Goal: Transaction & Acquisition: Purchase product/service

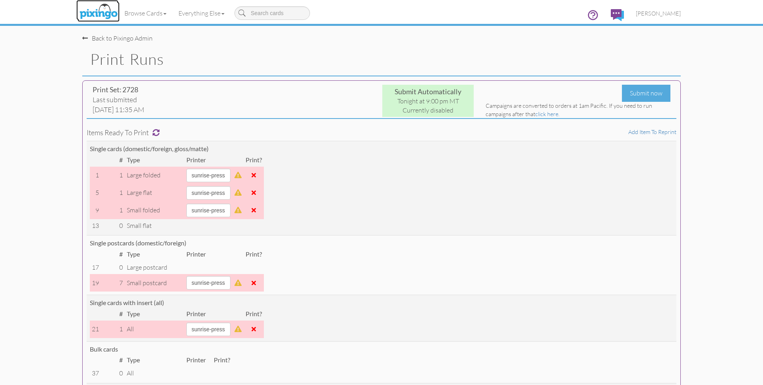
click at [95, 12] on img at bounding box center [98, 12] width 42 height 20
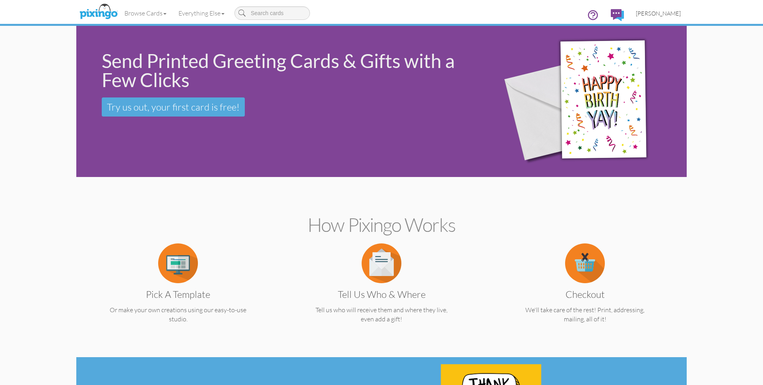
click at [669, 12] on span "[PERSON_NAME]" at bounding box center [658, 13] width 45 height 7
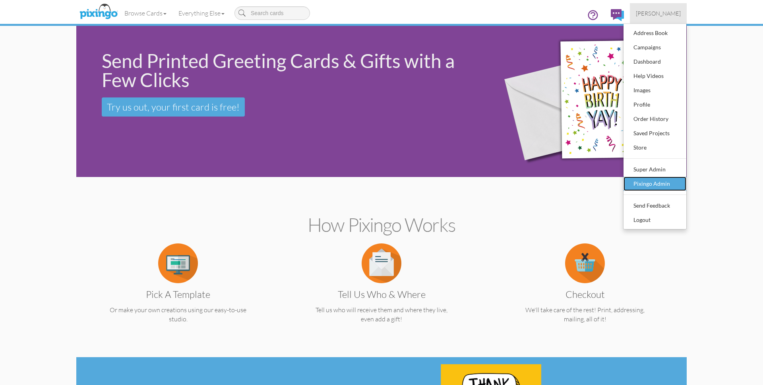
click at [665, 178] on div "Pixingo Admin" at bounding box center [654, 184] width 47 height 12
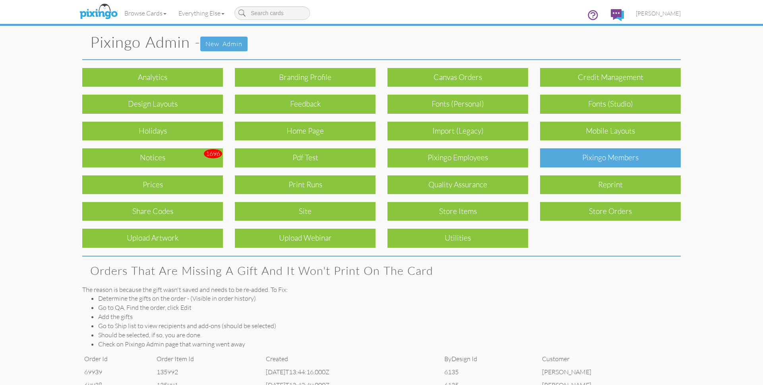
click at [575, 163] on div "Pixingo Members" at bounding box center [610, 157] width 141 height 19
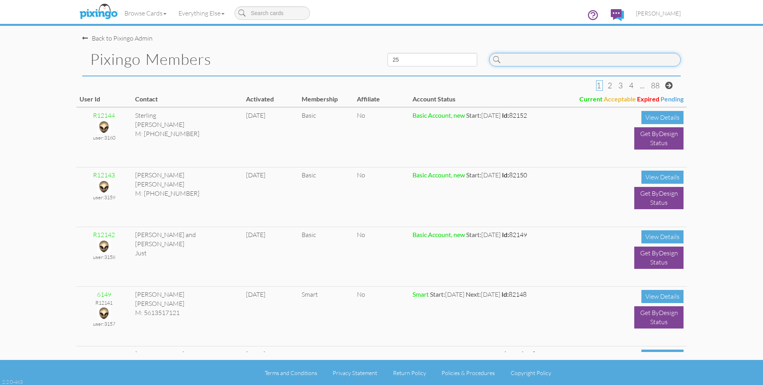
click at [529, 62] on input at bounding box center [584, 60] width 191 height 14
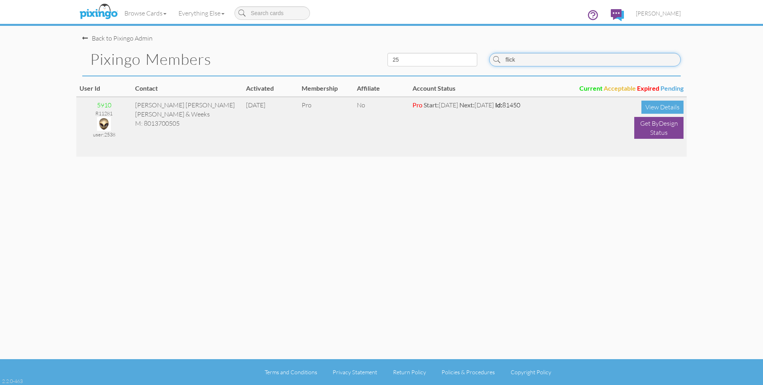
type input "flick"
click at [102, 124] on img at bounding box center [104, 124] width 14 height 14
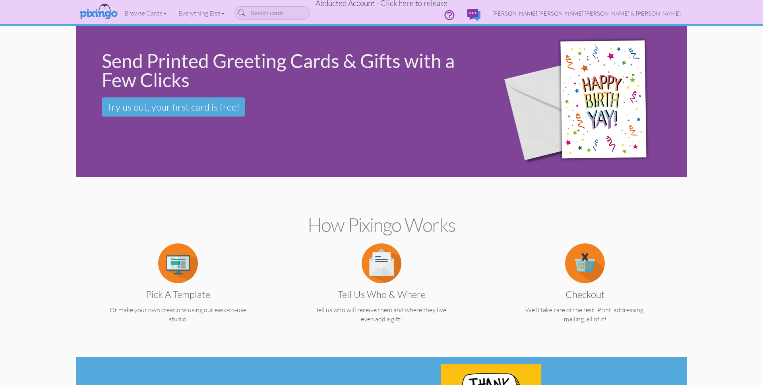
click at [655, 11] on span "[PERSON_NAME] [PERSON_NAME] [PERSON_NAME] & [PERSON_NAME]" at bounding box center [586, 13] width 188 height 7
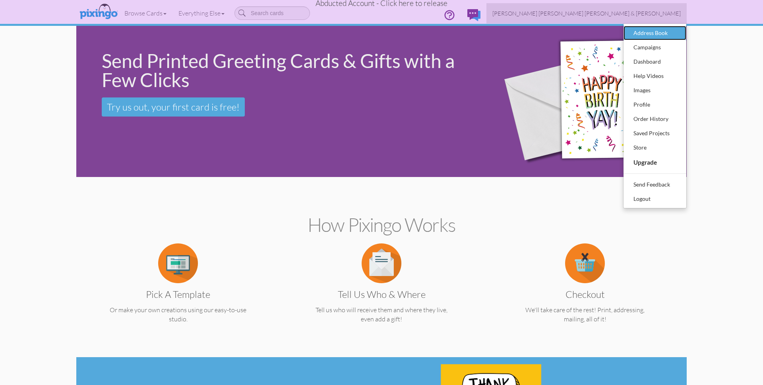
click at [648, 29] on div "Address Book" at bounding box center [654, 33] width 47 height 12
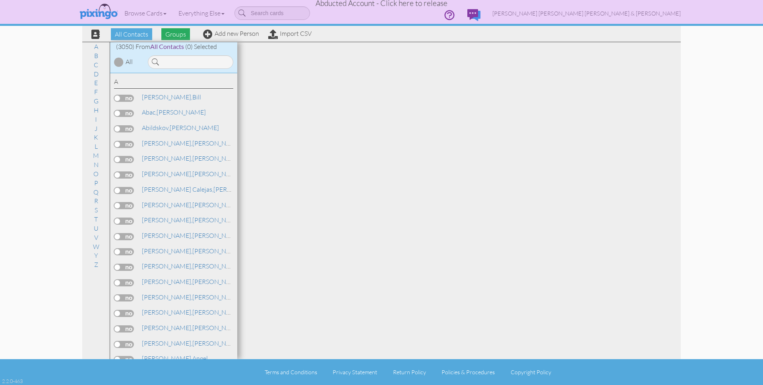
click at [178, 32] on span "Groups" at bounding box center [175, 34] width 29 height 12
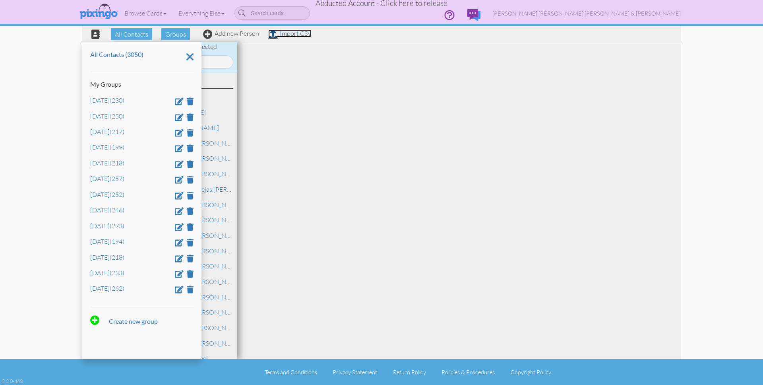
click at [294, 33] on link "Import CSV" at bounding box center [289, 33] width 43 height 8
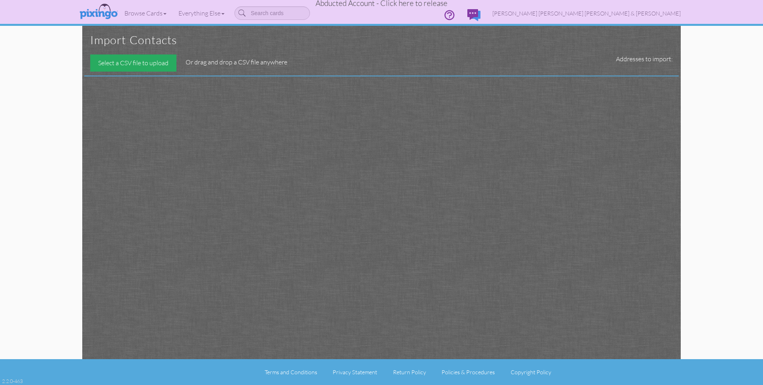
click at [143, 62] on div "Select a CSV file to upload" at bounding box center [133, 62] width 86 height 17
type input "C:\fakepath\October 2025 bday.csv"
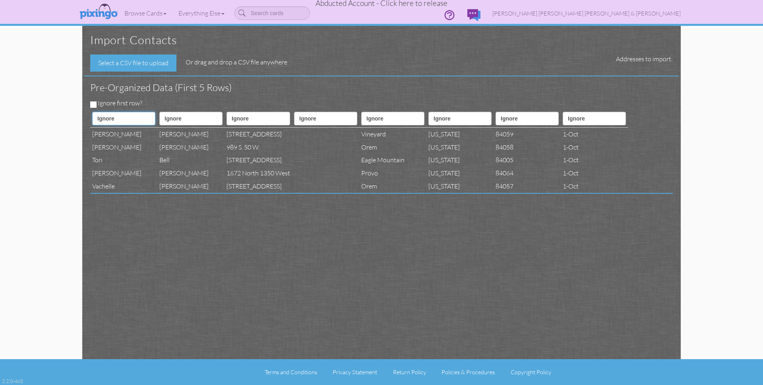
click at [114, 118] on select "Ignore ---------- First name Last name ---------- Address 1 Address 2 City Stat…" at bounding box center [123, 119] width 63 height 14
select select "object:14048"
click at [92, 112] on select "Ignore ---------- First name Last name ---------- Address 1 Address 2 City Stat…" at bounding box center [123, 119] width 63 height 14
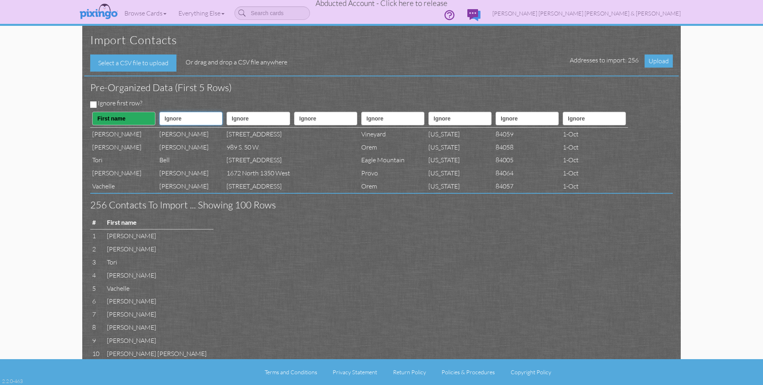
click at [178, 118] on select "Ignore ---------- First name Last name ---------- Address 1 Address 2 City Stat…" at bounding box center [190, 119] width 63 height 14
select select "object:14049"
click at [164, 112] on select "Ignore ---------- First name Last name ---------- Address 1 Address 2 City Stat…" at bounding box center [190, 119] width 63 height 14
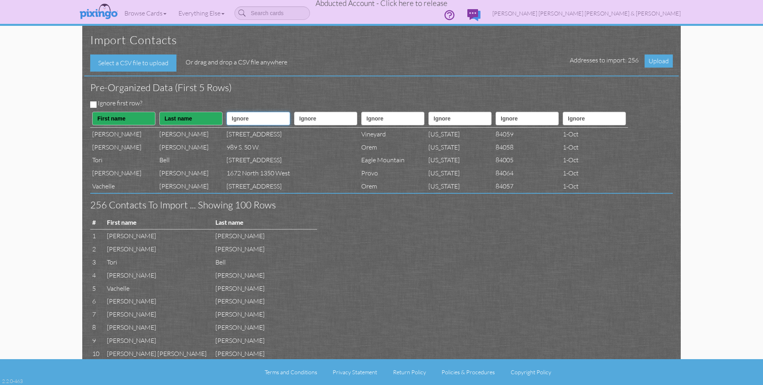
click at [263, 118] on select "Ignore ---------- First name Last name ---------- Address 1 Address 2 City Stat…" at bounding box center [258, 119] width 64 height 14
select select "object:14051"
click at [237, 112] on select "Ignore ---------- First name Last name ---------- Address 1 Address 2 City Stat…" at bounding box center [258, 119] width 64 height 14
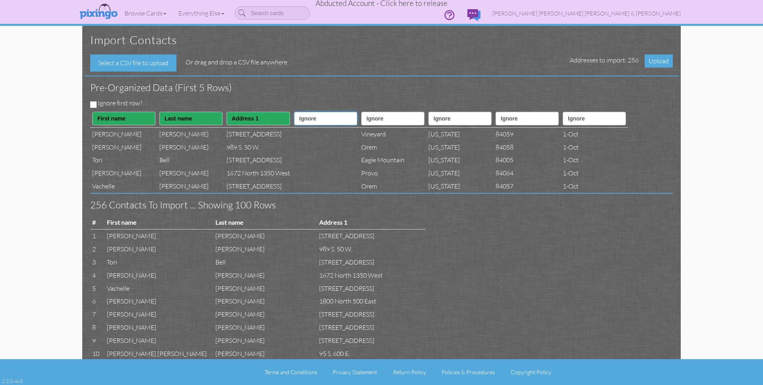
click at [316, 116] on select "Ignore ---------- First name Last name ---------- Address 1 Address 2 City Stat…" at bounding box center [325, 119] width 63 height 14
select select "object:14052"
click at [309, 112] on select "Ignore ---------- First name Last name ---------- Address 1 Address 2 City Stat…" at bounding box center [325, 119] width 63 height 14
click at [402, 118] on select "Ignore ---------- First name Last name ---------- Address 1 Address 2 City Stat…" at bounding box center [392, 119] width 63 height 14
select select "object:14053"
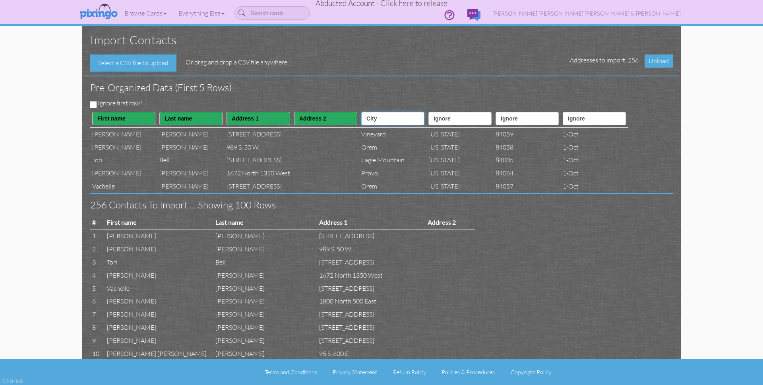
click at [380, 112] on select "Ignore ---------- First name Last name ---------- Address 1 Address 2 City Stat…" at bounding box center [392, 119] width 63 height 14
click at [469, 121] on select "Ignore ---------- First name Last name ---------- Address 1 Address 2 City Stat…" at bounding box center [459, 119] width 63 height 14
select select "object:14054"
click at [453, 112] on select "Ignore ---------- First name Last name ---------- Address 1 Address 2 City Stat…" at bounding box center [459, 119] width 63 height 14
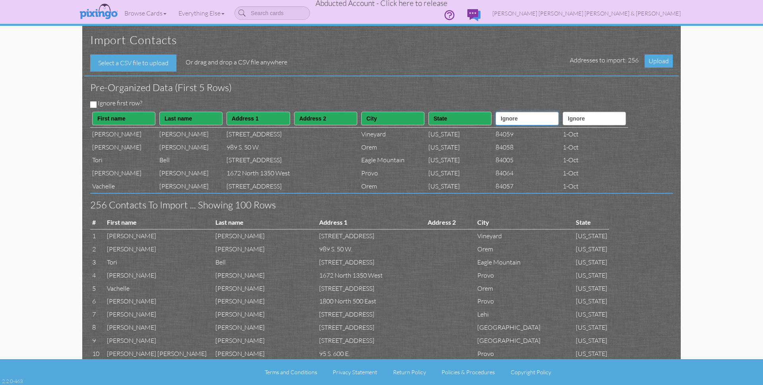
click at [542, 120] on select "Ignore ---------- First name Last name ---------- Address 1 Address 2 City Stat…" at bounding box center [526, 119] width 63 height 14
select select "object:14055"
click at [525, 112] on select "Ignore ---------- First name Last name ---------- Address 1 Address 2 City Stat…" at bounding box center [526, 119] width 63 height 14
click at [616, 123] on select "Ignore ---------- First name Last name ---------- Address 1 Address 2 City Stat…" at bounding box center [594, 119] width 63 height 14
select select "object:14059"
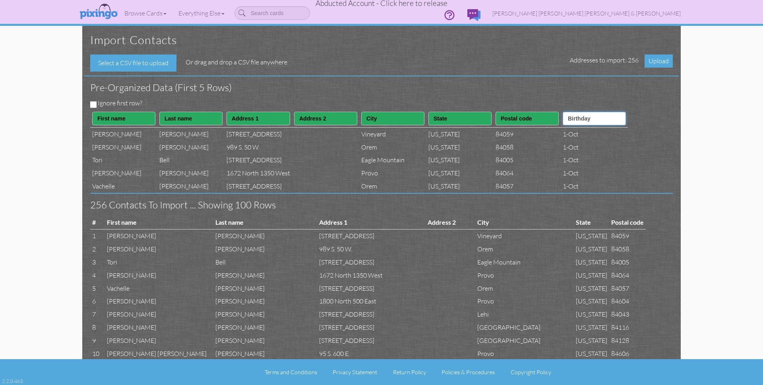
click at [597, 112] on select "Ignore ---------- First name Last name ---------- Address 1 Address 2 City Stat…" at bounding box center [594, 119] width 63 height 14
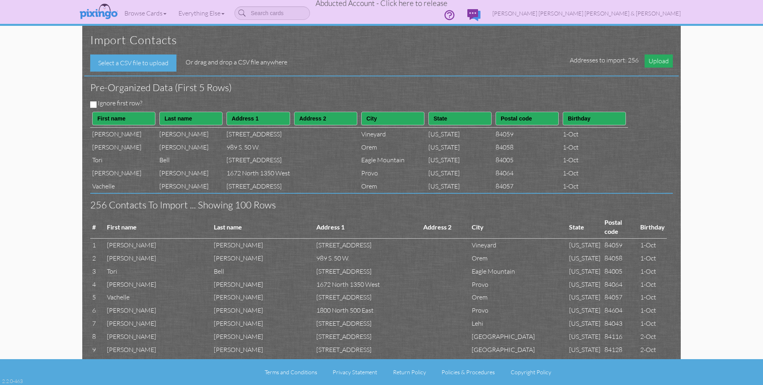
click at [654, 62] on span "Upload" at bounding box center [658, 60] width 28 height 13
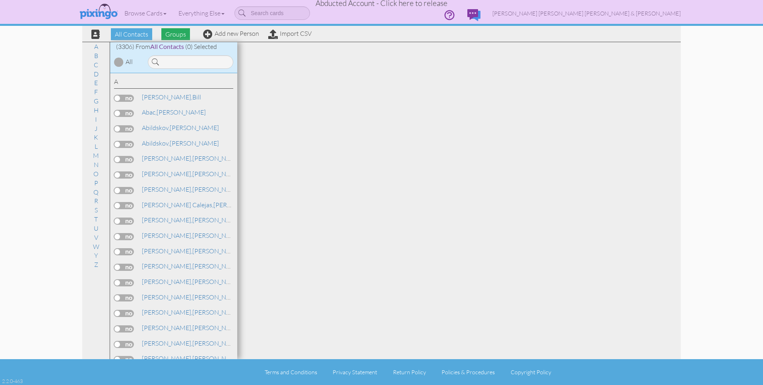
click at [178, 35] on span "Groups" at bounding box center [175, 34] width 29 height 12
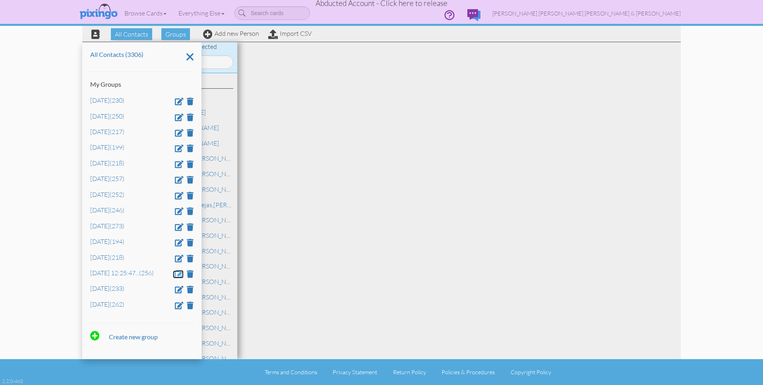
click at [178, 275] on span at bounding box center [179, 274] width 9 height 8
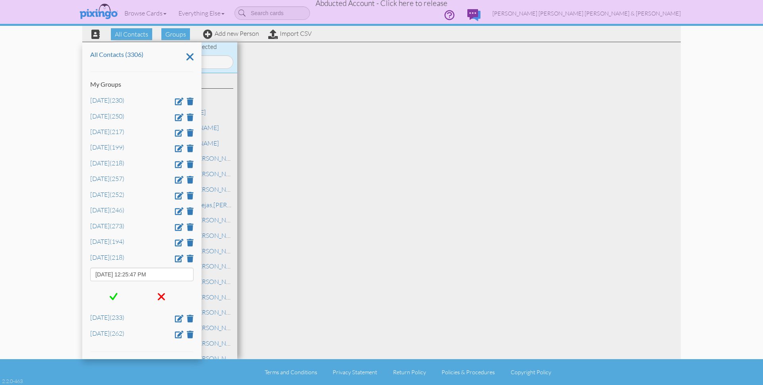
drag, startPoint x: 178, startPoint y: 275, endPoint x: 89, endPoint y: 269, distance: 88.4
click at [89, 271] on div "All Contacts (3306) My Groups April 2025 (230) Aug 2025 (250) Dec 2024 (217) Fe…" at bounding box center [141, 200] width 119 height 317
type input "[DATE]"
click at [115, 297] on span at bounding box center [114, 296] width 8 height 12
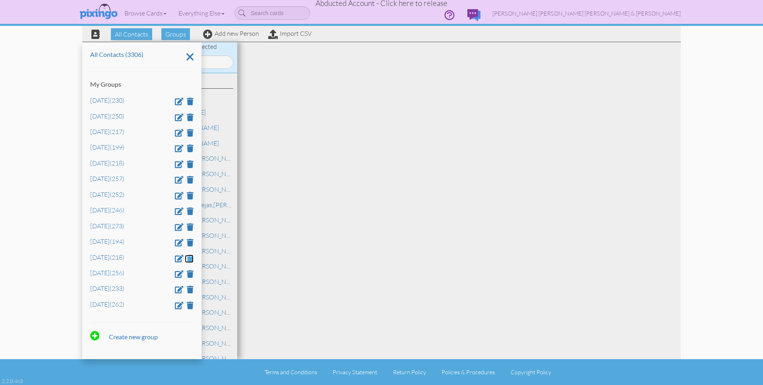
click at [192, 259] on span at bounding box center [190, 258] width 7 height 8
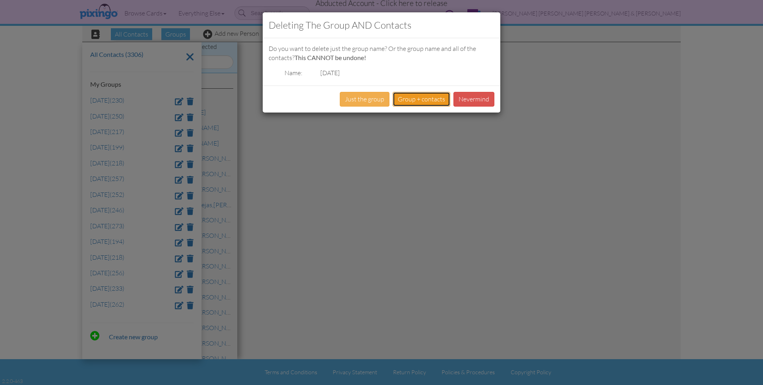
click at [418, 101] on button "Group + contacts" at bounding box center [421, 99] width 58 height 15
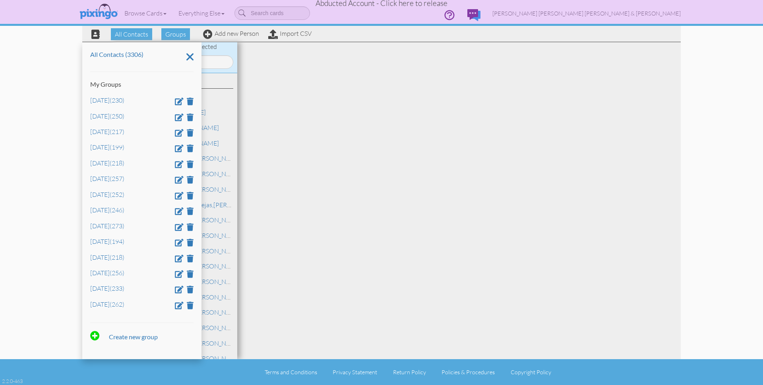
click at [581, 126] on div at bounding box center [458, 200] width 443 height 317
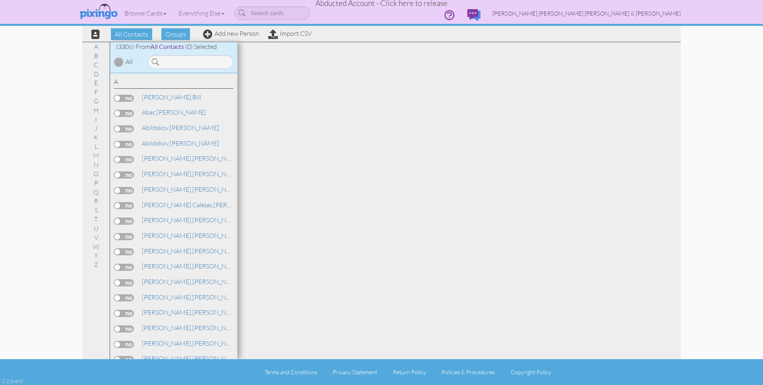
click at [653, 15] on span "[PERSON_NAME] [PERSON_NAME] [PERSON_NAME] & [PERSON_NAME]" at bounding box center [586, 13] width 188 height 7
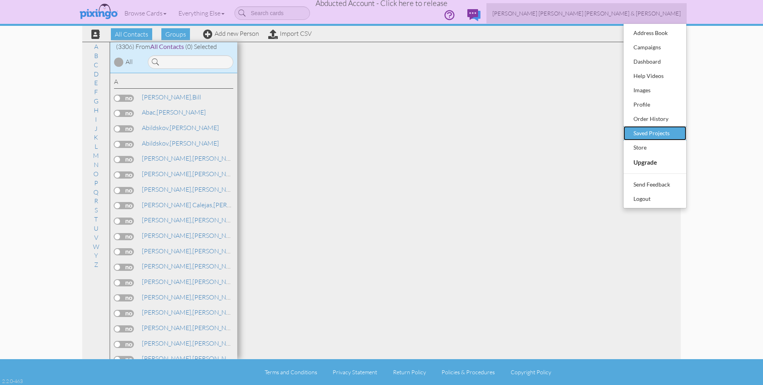
click at [653, 132] on div "Saved Projects" at bounding box center [654, 133] width 47 height 12
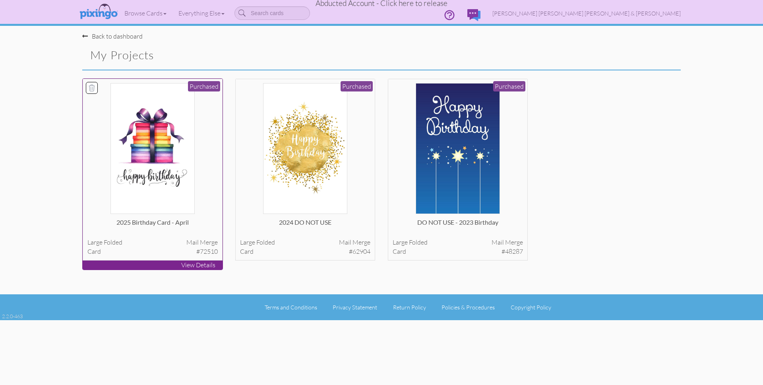
click at [135, 177] on img at bounding box center [152, 148] width 84 height 131
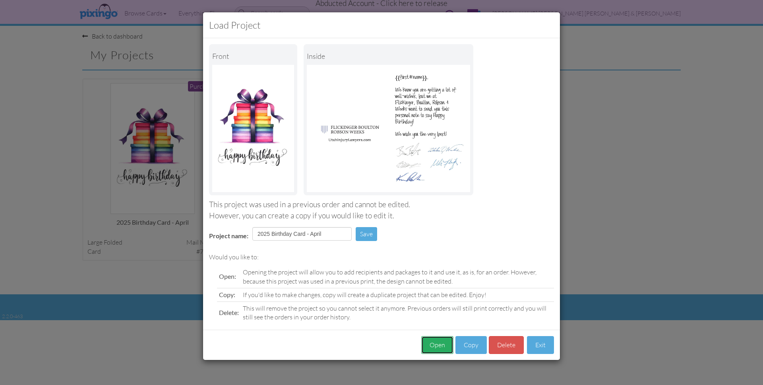
click at [429, 343] on button "Open" at bounding box center [437, 345] width 32 height 18
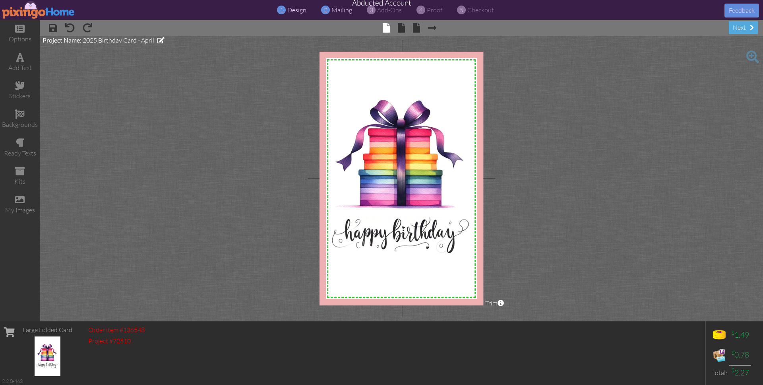
click at [338, 10] on span "mailing" at bounding box center [341, 10] width 21 height 8
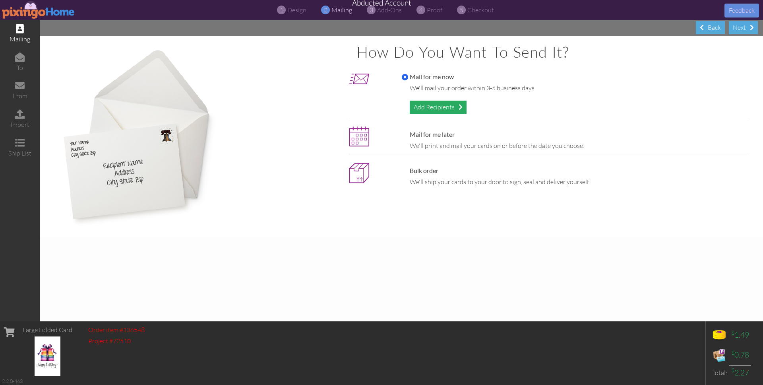
click at [431, 106] on div "Add Recipients" at bounding box center [438, 107] width 57 height 13
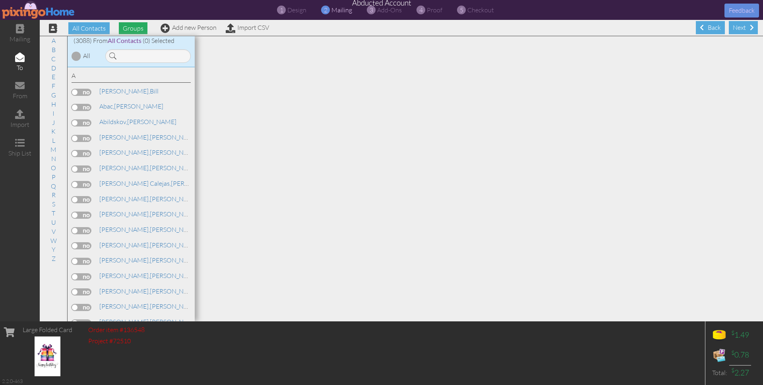
click at [137, 28] on span "Groups" at bounding box center [133, 28] width 29 height 12
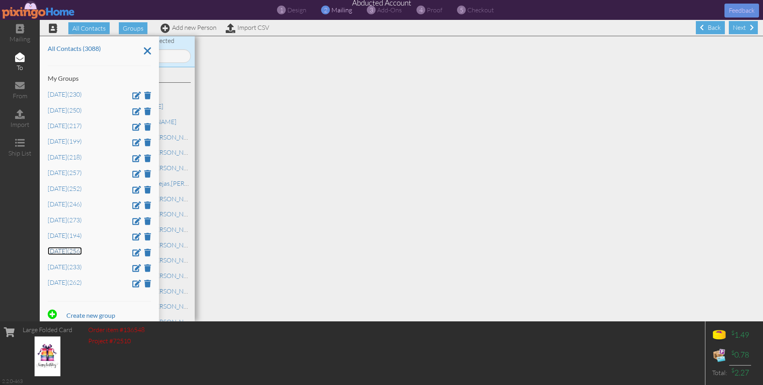
click at [68, 250] on link "[DATE] (256)" at bounding box center [65, 251] width 34 height 8
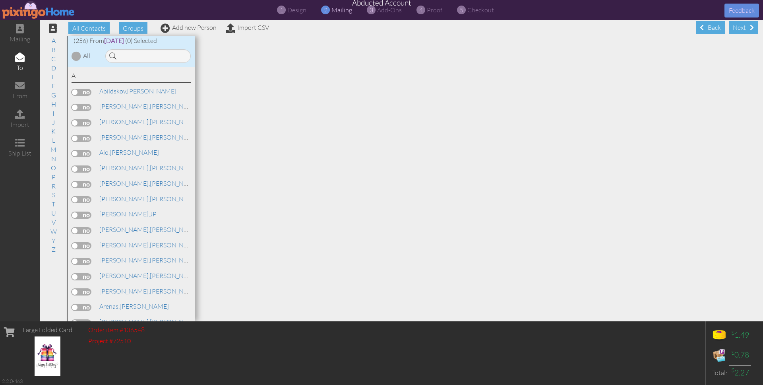
click at [75, 54] on div at bounding box center [77, 56] width 10 height 10
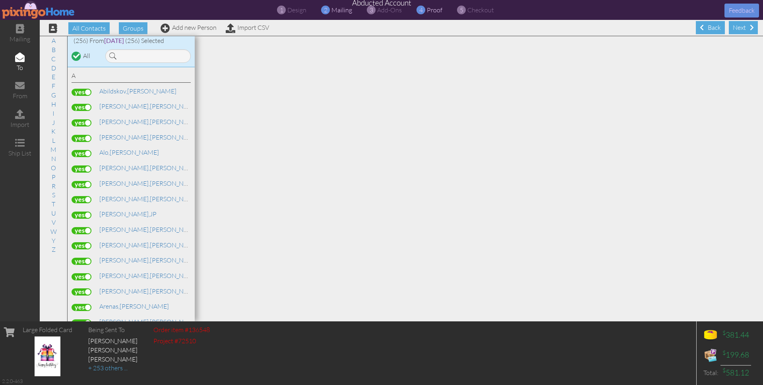
click at [433, 12] on span "proof" at bounding box center [434, 10] width 15 height 8
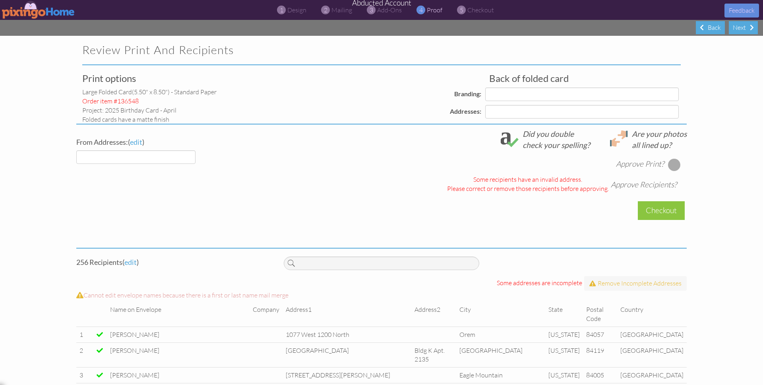
select select "object:38814"
select select "object:38817"
select select "object:38820"
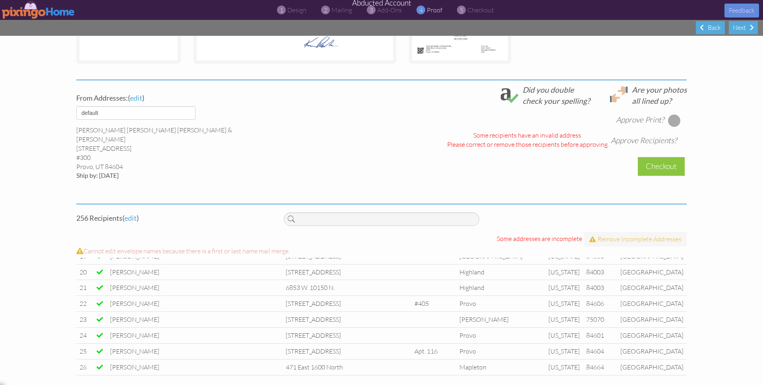
scroll to position [329, 0]
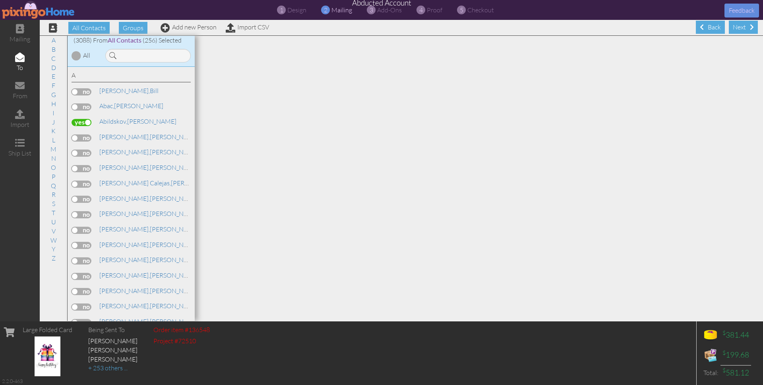
scroll to position [0, 0]
click at [431, 11] on span "proof" at bounding box center [434, 10] width 15 height 8
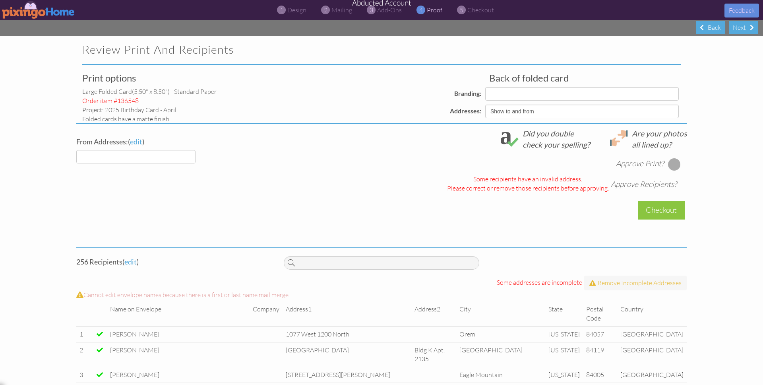
select select "object:46171"
select select "object:46177"
select select "object:46174"
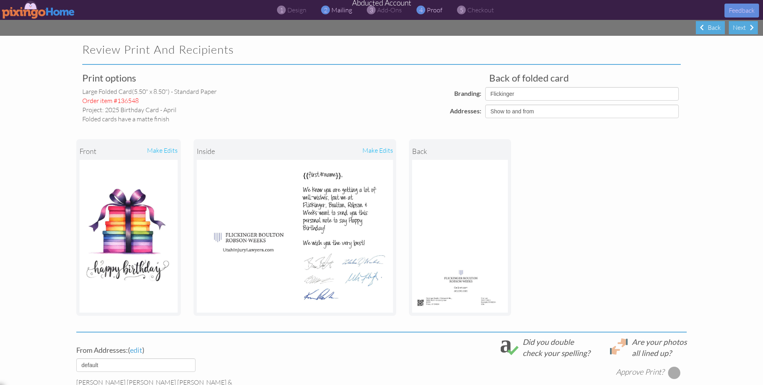
click at [330, 10] on div "2 mailing" at bounding box center [338, 10] width 27 height 9
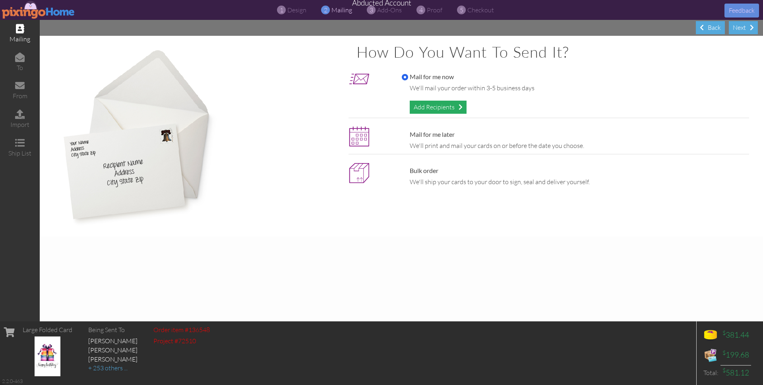
click at [431, 108] on div "Add Recipients" at bounding box center [438, 107] width 57 height 13
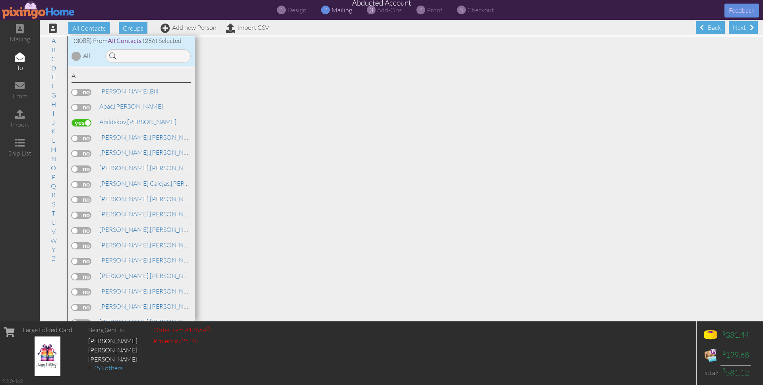
click at [130, 29] on span "Groups" at bounding box center [133, 28] width 29 height 12
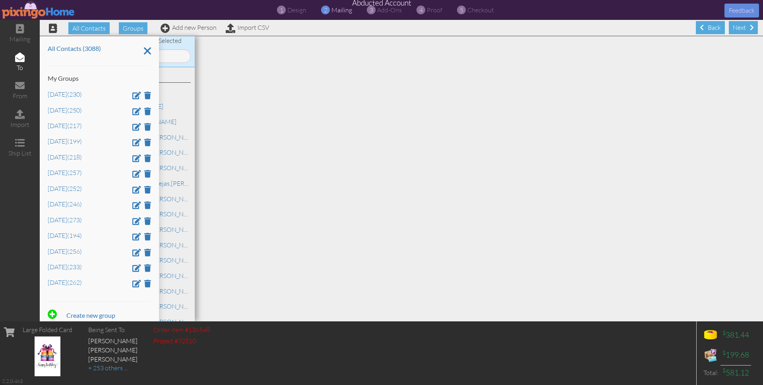
scroll to position [9, 0]
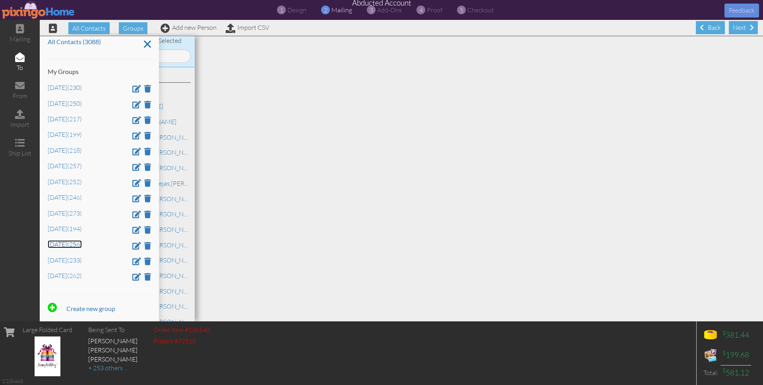
click at [69, 245] on link "[DATE] (256)" at bounding box center [65, 244] width 34 height 8
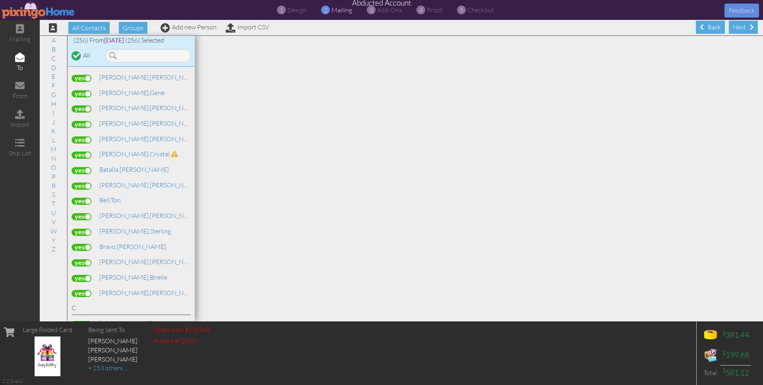
scroll to position [349, 0]
click at [114, 154] on span "[PERSON_NAME]," at bounding box center [124, 156] width 50 height 8
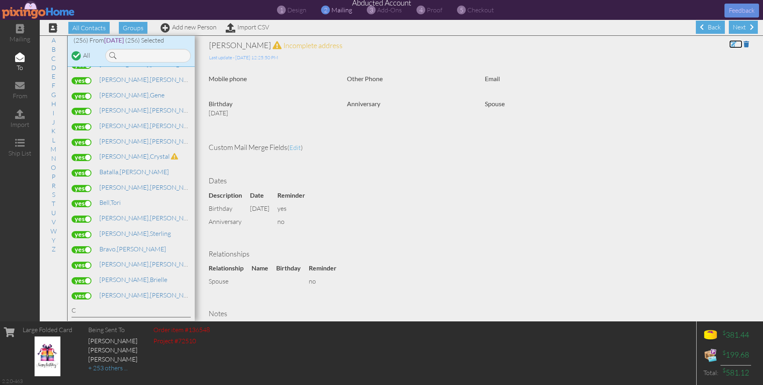
click at [730, 42] on span at bounding box center [732, 44] width 7 height 6
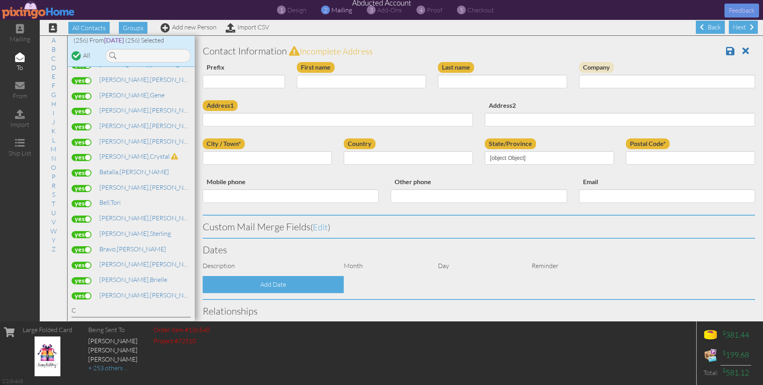
type input "Crystal"
type input "[PERSON_NAME]"
type input "Lehi"
type input "84043"
select select "object:52590"
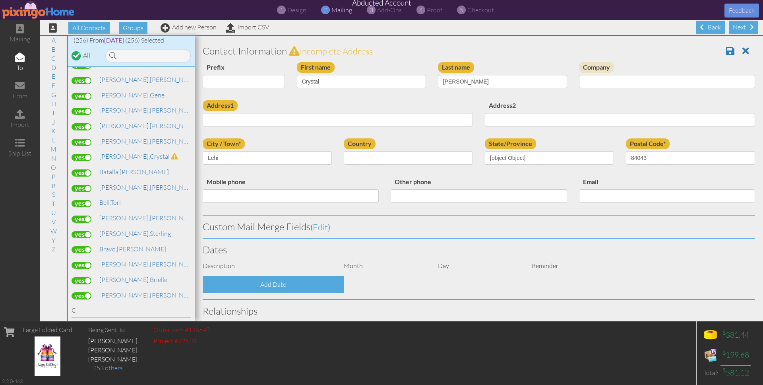
select select "object:52835"
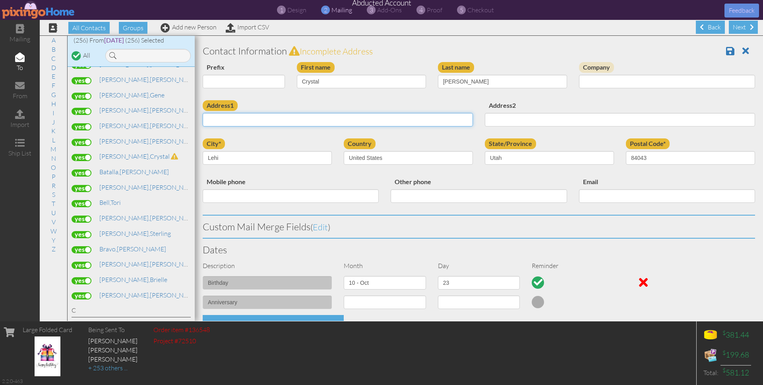
click at [261, 116] on input "Address1" at bounding box center [338, 120] width 270 height 14
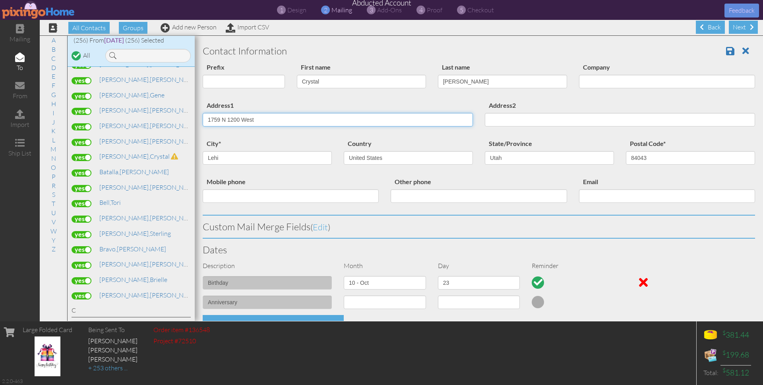
click at [225, 118] on input "1759 N 1200 West" at bounding box center [338, 120] width 270 height 14
type input "1759 North 1200 West"
click at [727, 50] on span at bounding box center [730, 51] width 8 height 10
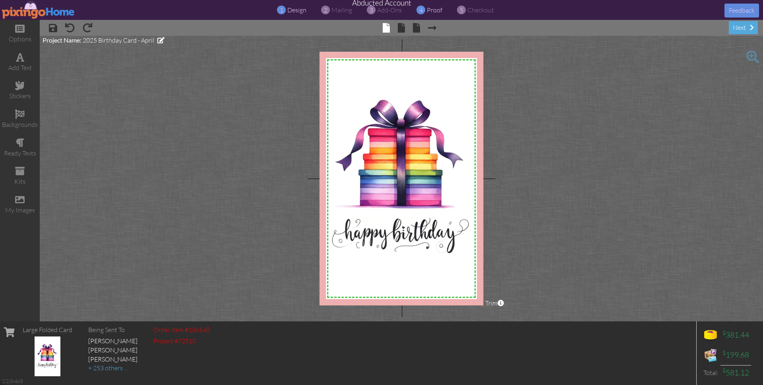
click at [431, 11] on span "proof" at bounding box center [434, 10] width 15 height 8
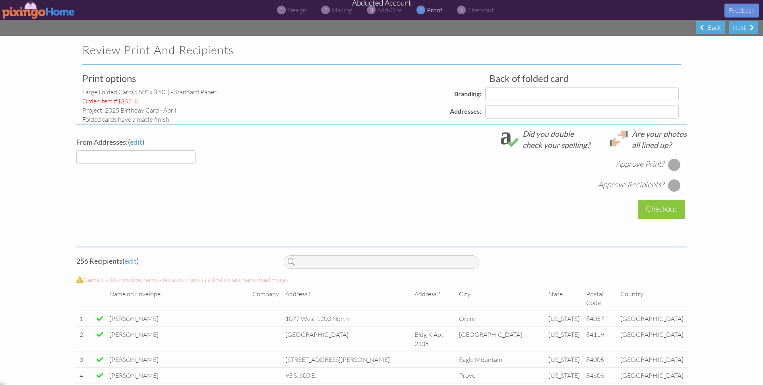
select select "object:1187"
select select "object:1191"
select select "object:1193"
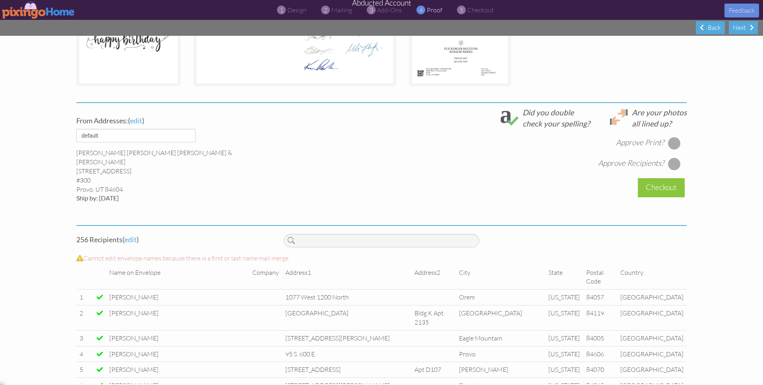
scroll to position [236, 0]
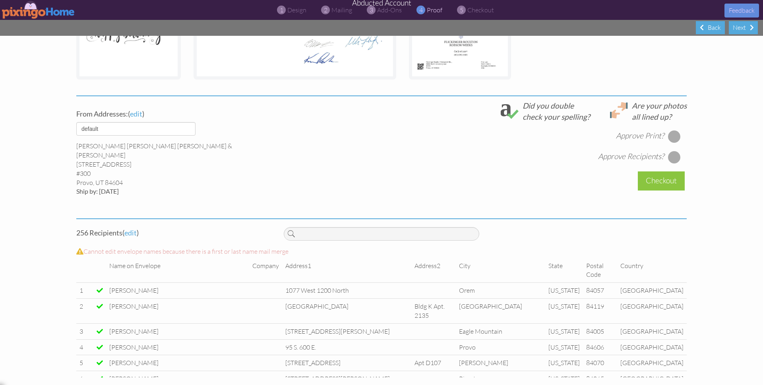
click at [676, 135] on div at bounding box center [674, 136] width 13 height 13
click at [676, 158] on div at bounding box center [674, 157] width 13 height 13
click at [671, 182] on div "Checkout" at bounding box center [661, 180] width 47 height 19
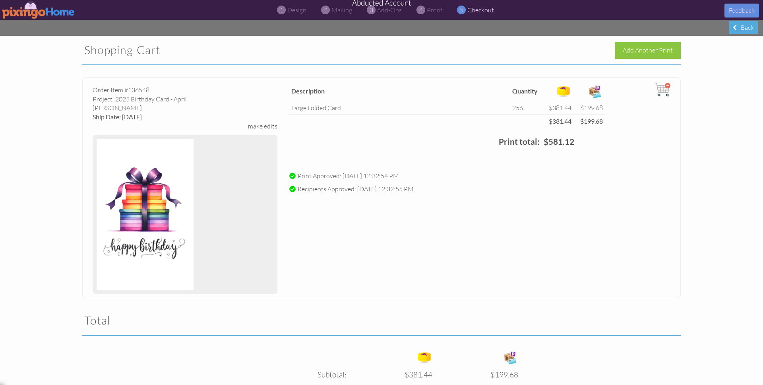
click at [25, 14] on img at bounding box center [38, 10] width 73 height 18
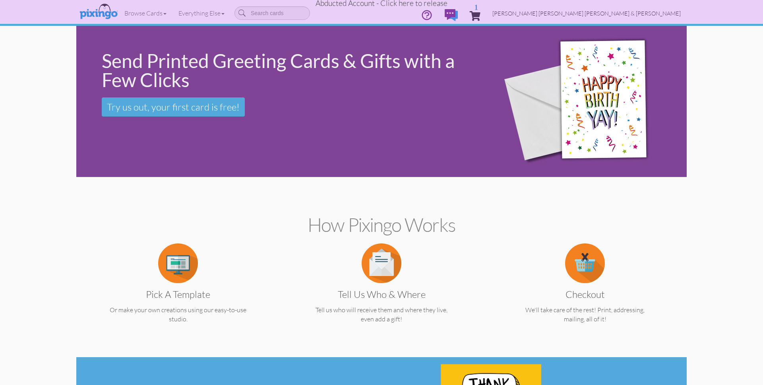
click at [634, 14] on span "[PERSON_NAME] [PERSON_NAME] [PERSON_NAME] & [PERSON_NAME]" at bounding box center [586, 13] width 188 height 7
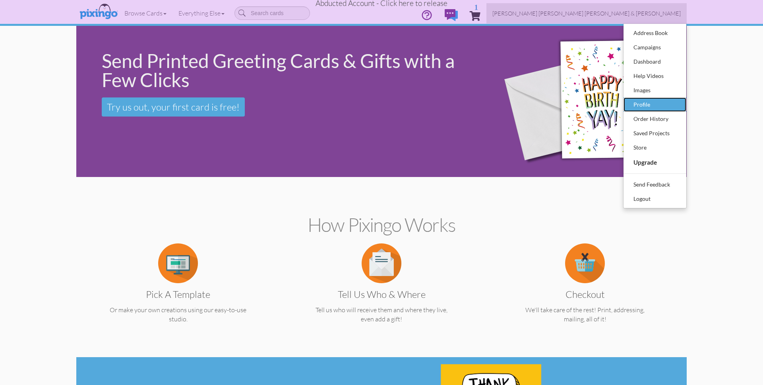
click at [648, 99] on div "Profile" at bounding box center [654, 105] width 47 height 12
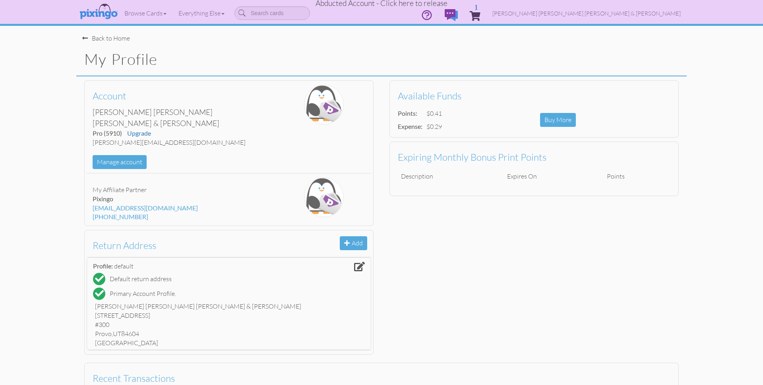
click at [426, 3] on span "Abducted Account - Click here to release" at bounding box center [381, 3] width 132 height 10
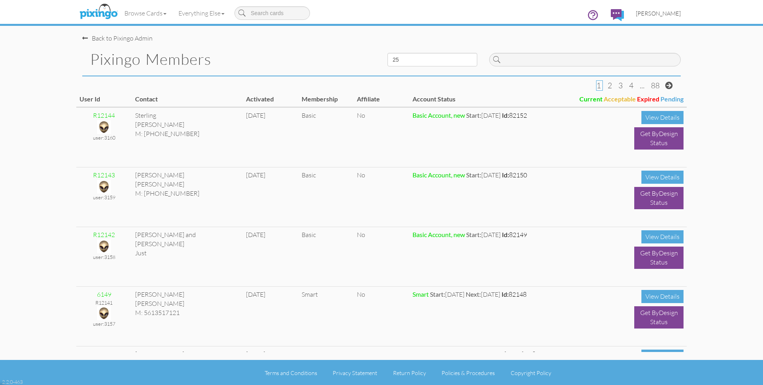
click at [668, 10] on span "Bryan Thayer" at bounding box center [658, 13] width 45 height 7
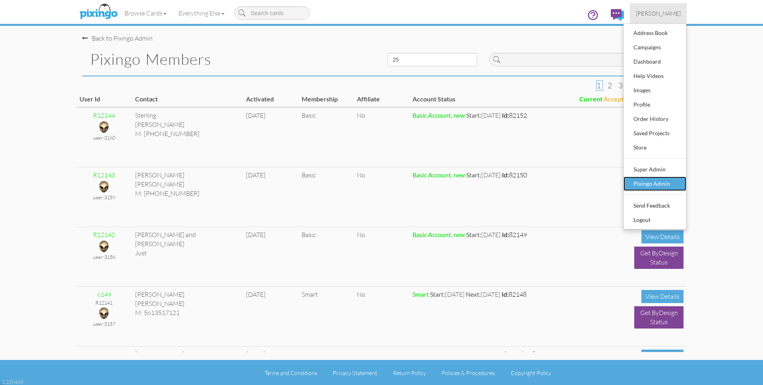
click at [663, 187] on div "Pixingo Admin" at bounding box center [654, 184] width 47 height 12
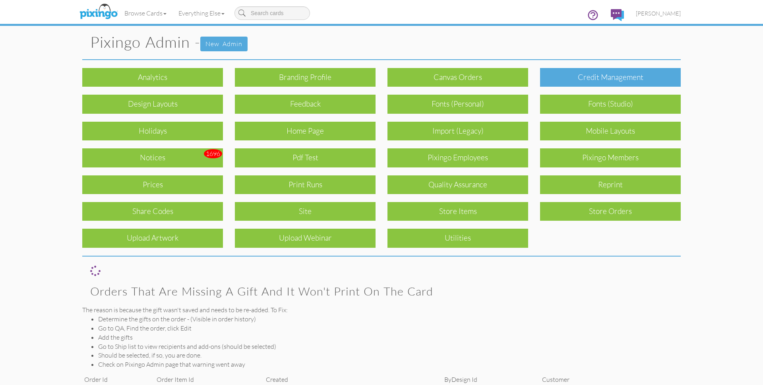
click at [592, 80] on div "Credit Management" at bounding box center [610, 77] width 141 height 19
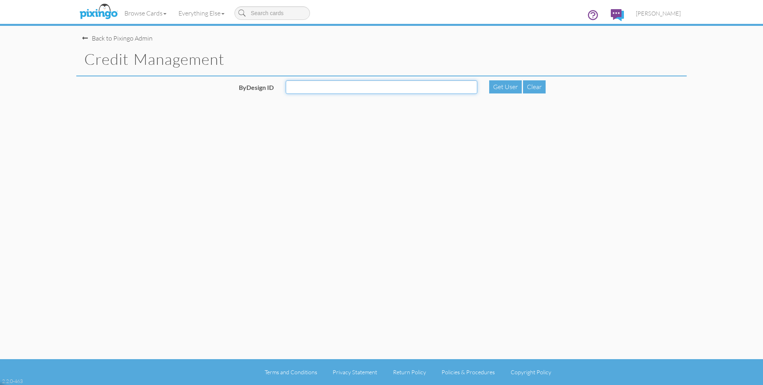
click at [384, 84] on input "ByDesign ID" at bounding box center [381, 87] width 191 height 14
type input "5910"
click at [499, 82] on div "Get User" at bounding box center [505, 86] width 33 height 13
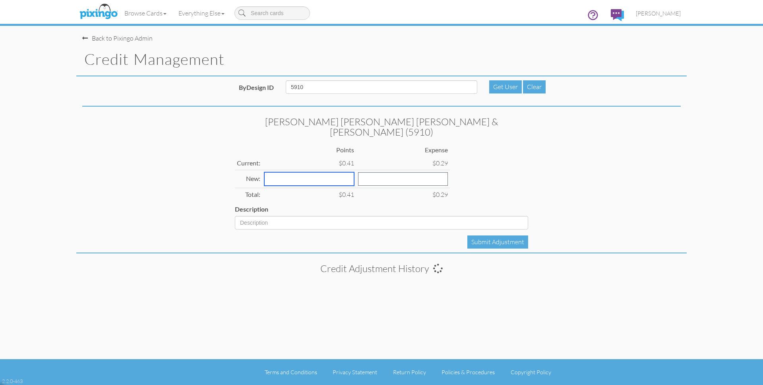
click at [298, 172] on input "number" at bounding box center [309, 179] width 90 height 14
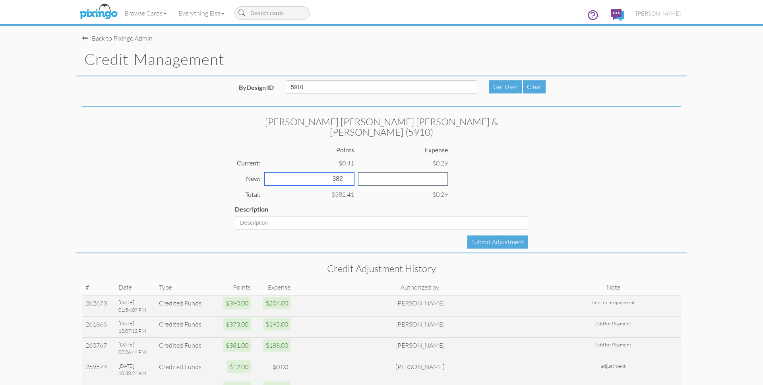
type input "382"
type input "200"
click at [263, 216] on input "Description" at bounding box center [381, 223] width 293 height 14
type input "Add for Prepayment"
click at [493, 235] on div "Submit Adjustment" at bounding box center [497, 241] width 61 height 13
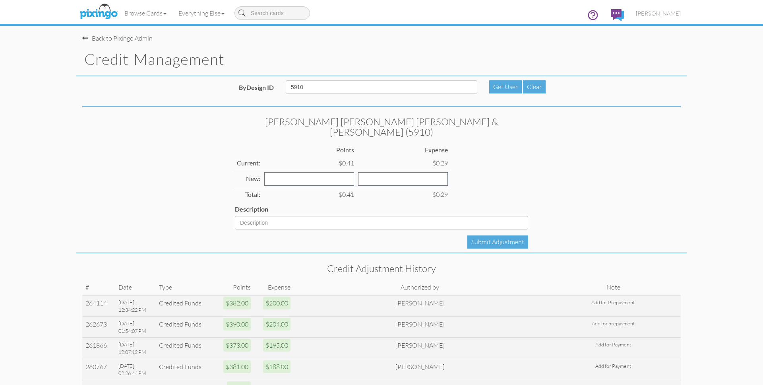
click at [640, 160] on div "Flickinger Boulton Robson & Weeks (5910) Points Expense Current: $0.41 $0.29 Ne…" at bounding box center [381, 181] width 610 height 143
click at [656, 11] on span "Bryan Thayer" at bounding box center [658, 13] width 45 height 7
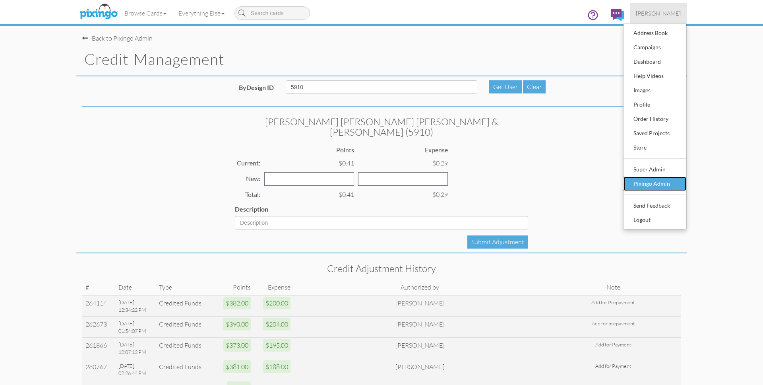
click at [654, 186] on div "Pixingo Admin" at bounding box center [654, 184] width 47 height 12
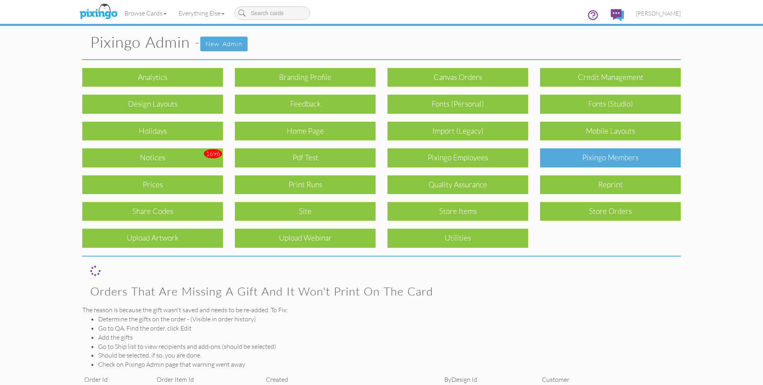
click at [618, 156] on div "Pixingo Members" at bounding box center [610, 157] width 141 height 19
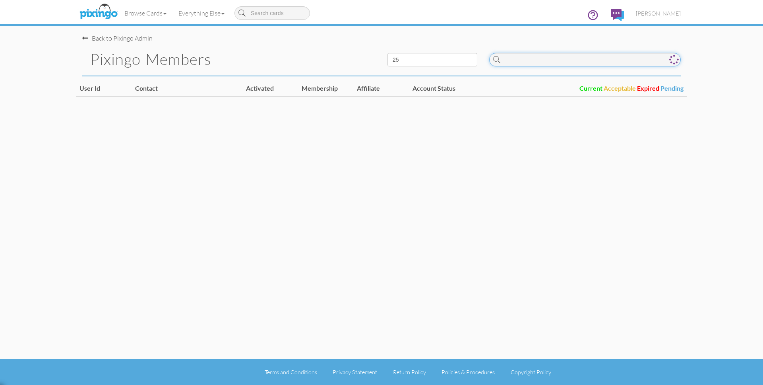
click at [539, 61] on input at bounding box center [584, 60] width 191 height 14
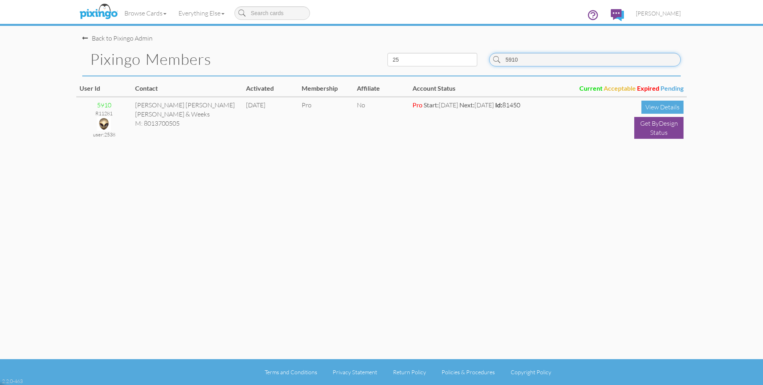
type input "5910"
click at [476, 184] on div "Back to Pixingo Admin Pixingo Members 10 25 50 100 5910 User Id Contact Activat…" at bounding box center [381, 179] width 610 height 359
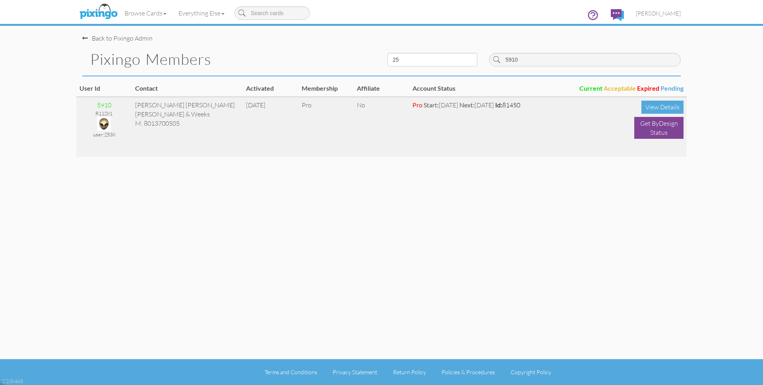
click at [105, 120] on img at bounding box center [104, 124] width 14 height 14
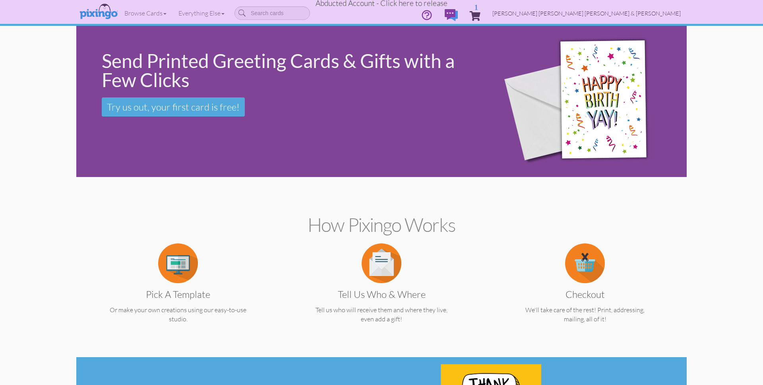
click at [614, 14] on span "[PERSON_NAME] [PERSON_NAME] [PERSON_NAME] & [PERSON_NAME]" at bounding box center [586, 13] width 188 height 7
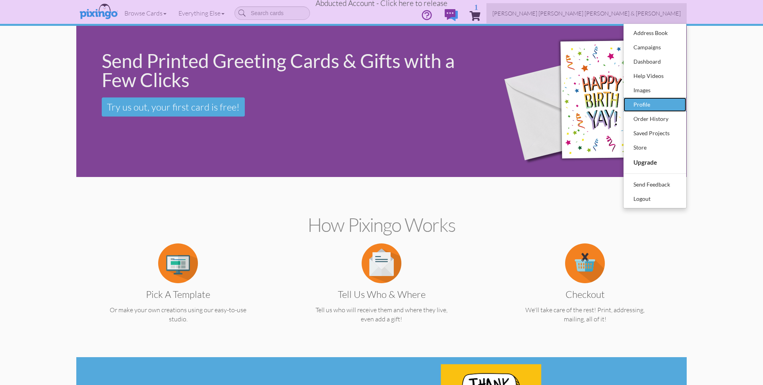
click at [639, 104] on div "Profile" at bounding box center [654, 105] width 47 height 12
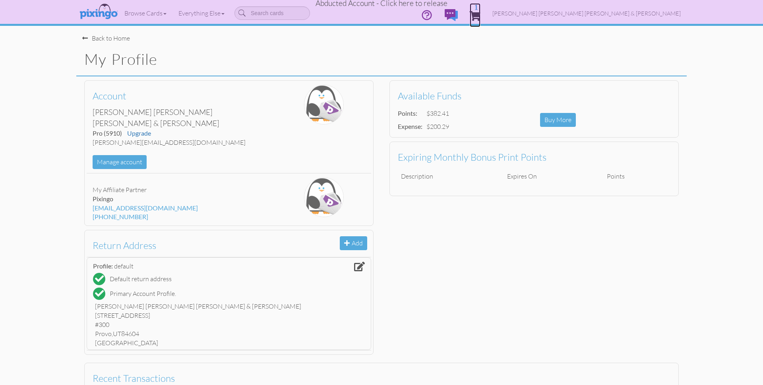
click at [480, 13] on span "1" at bounding box center [475, 16] width 11 height 10
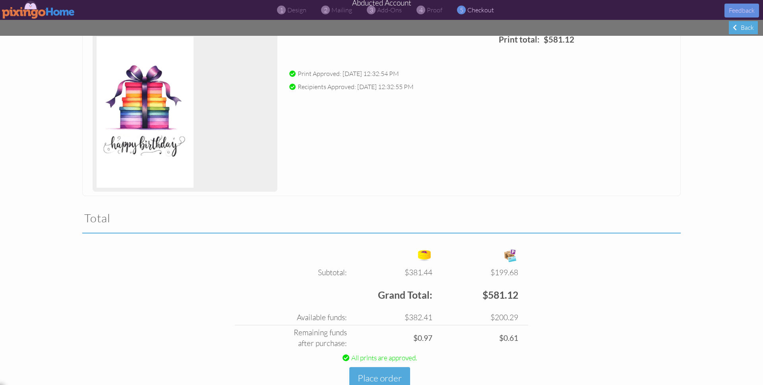
scroll to position [128, 0]
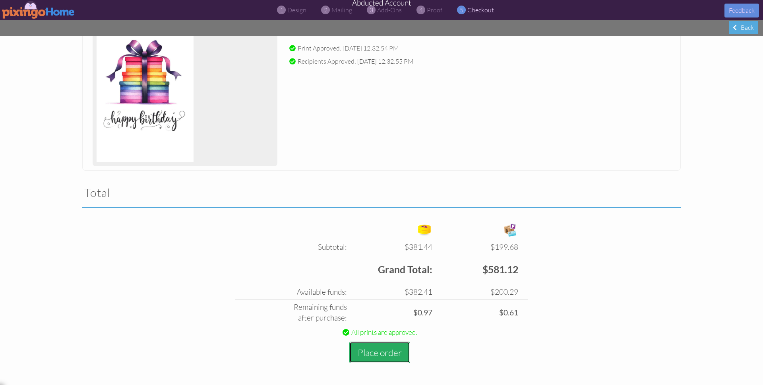
click at [376, 348] on button "Place order" at bounding box center [379, 352] width 61 height 22
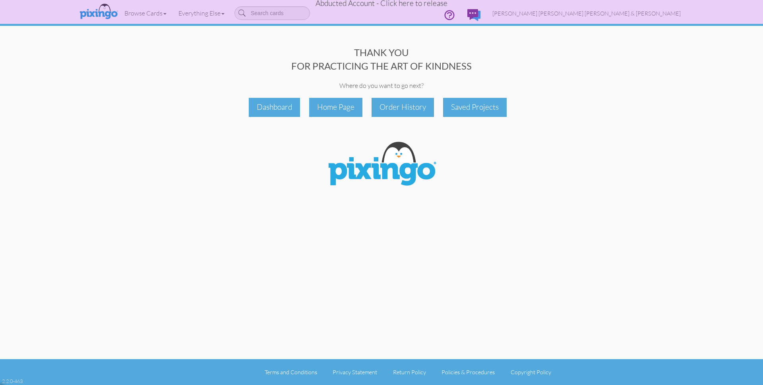
click at [401, 4] on span "Abducted Account - Click here to release" at bounding box center [381, 3] width 132 height 10
